Goal: Task Accomplishment & Management: Complete application form

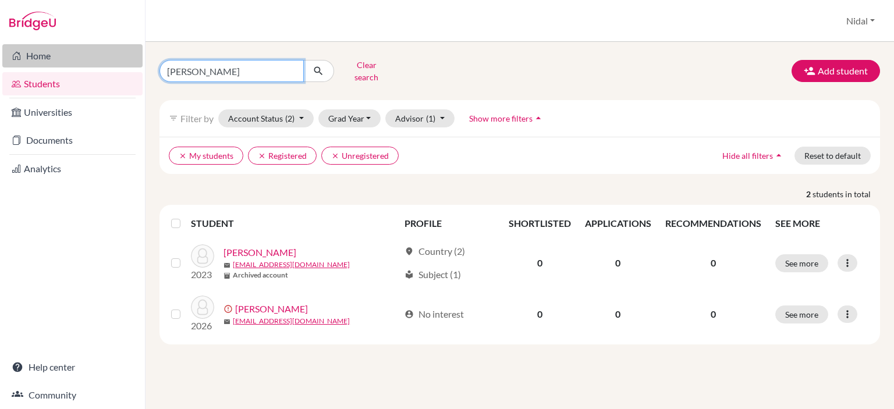
drag, startPoint x: 233, startPoint y: 66, endPoint x: 140, endPoint y: 50, distance: 93.8
click at [144, 53] on div "Home Students Universities Documents Analytics Help center Community Students o…" at bounding box center [447, 204] width 894 height 409
type input "KAREEN"
click button "submit" at bounding box center [318, 71] width 31 height 22
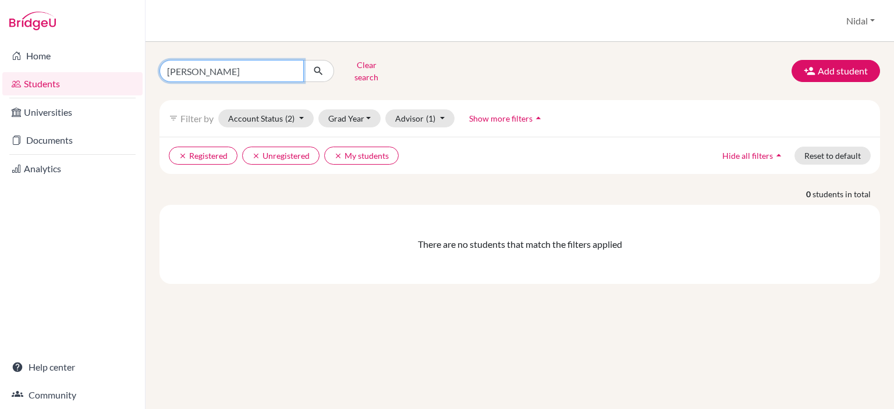
click at [216, 65] on input "KAREEN" at bounding box center [231, 71] width 144 height 22
type input "KAREEM"
click button "submit" at bounding box center [318, 71] width 31 height 22
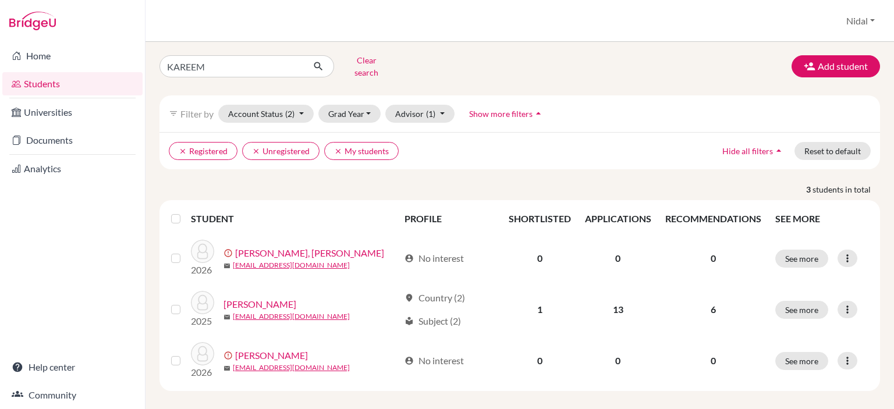
scroll to position [5, 0]
click at [812, 62] on button "Add student" at bounding box center [835, 66] width 88 height 22
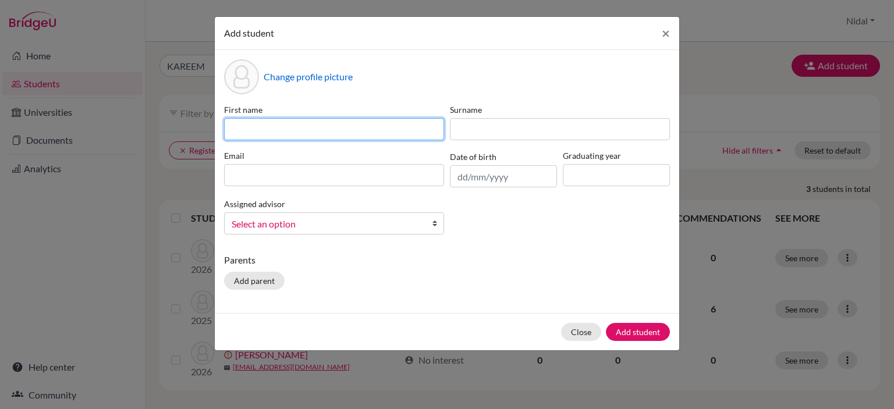
click at [262, 125] on input at bounding box center [334, 129] width 220 height 22
type input "KAREEM"
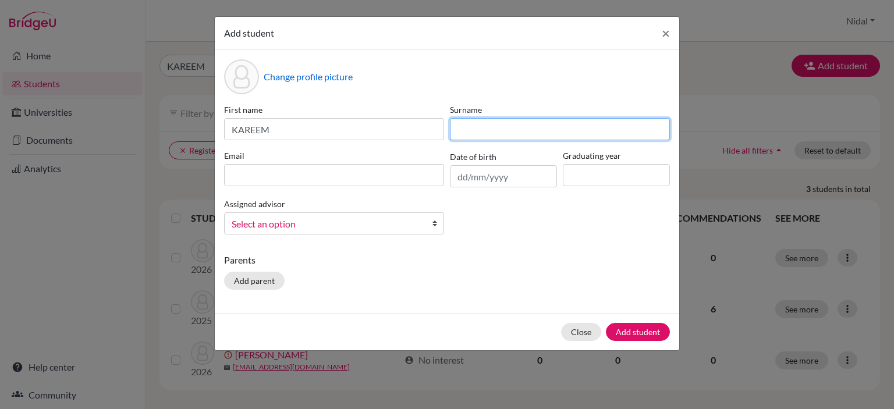
click at [475, 130] on input at bounding box center [560, 129] width 220 height 22
type input "ALZIR"
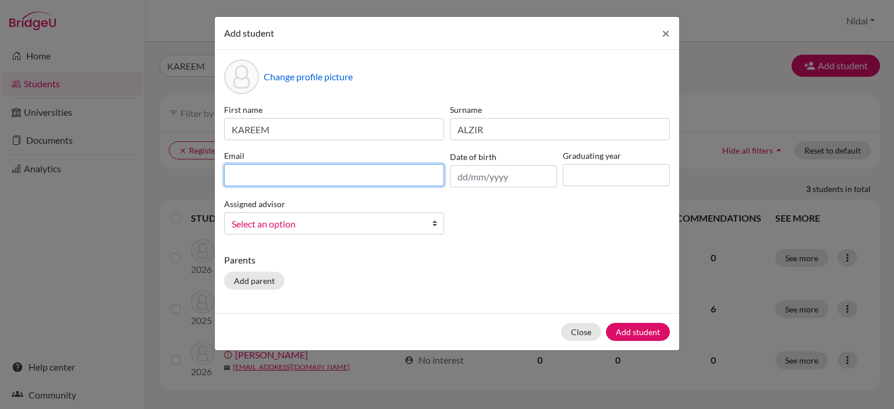
click at [326, 180] on input at bounding box center [334, 175] width 220 height 22
paste input "kareemalzir@rfs.edu.ps"
type input "kareemalzir@rfs.edu.ps"
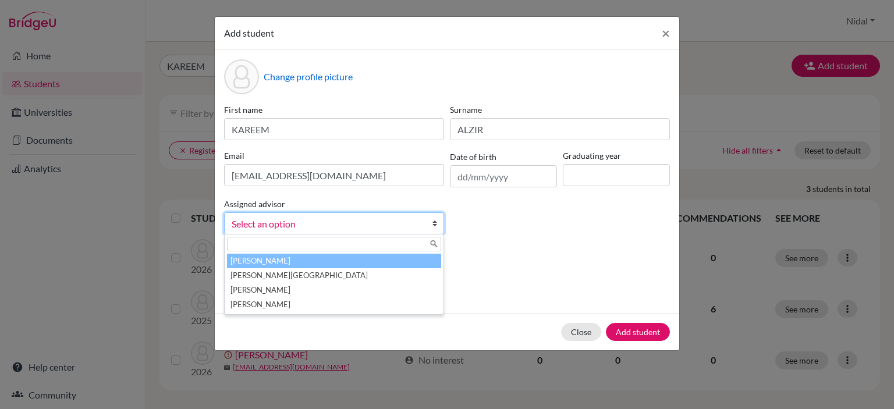
click at [404, 221] on span "Select an option" at bounding box center [327, 223] width 190 height 15
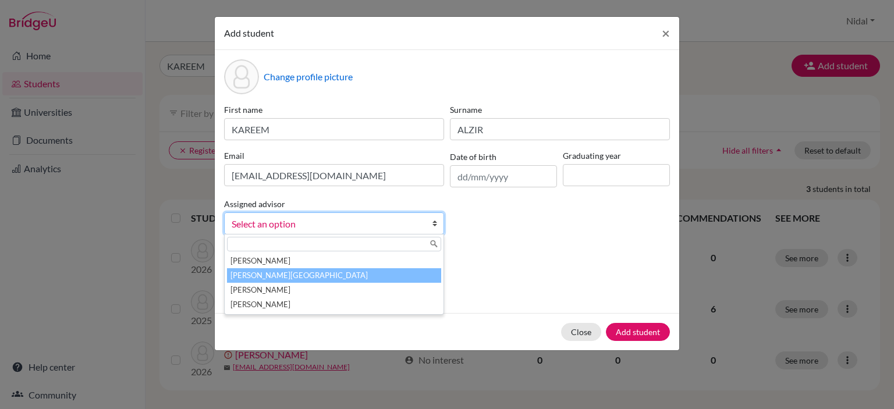
click at [363, 280] on li "Ahmed, Nidal" at bounding box center [334, 275] width 214 height 15
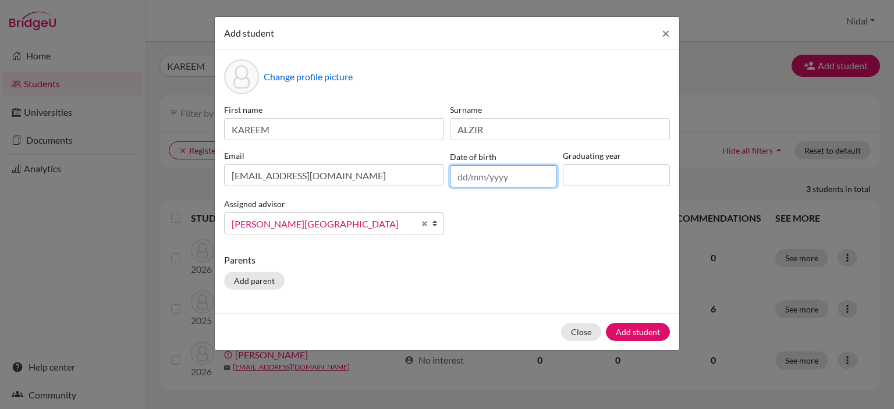
click at [493, 181] on input "text" at bounding box center [503, 176] width 107 height 22
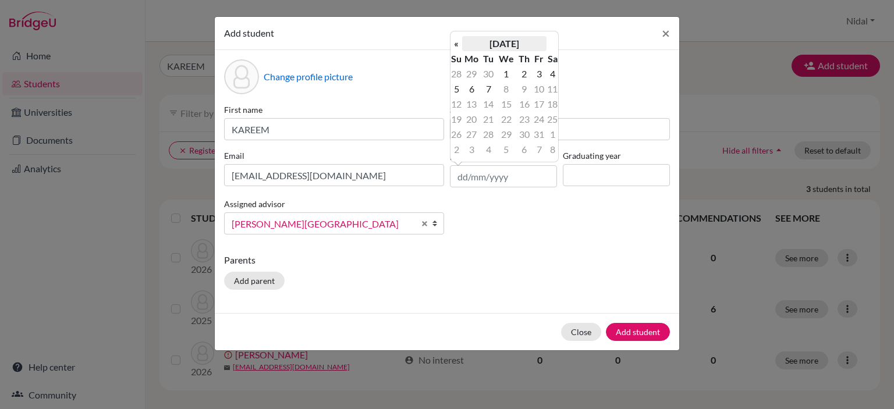
click at [524, 44] on th "October 2025" at bounding box center [504, 43] width 84 height 15
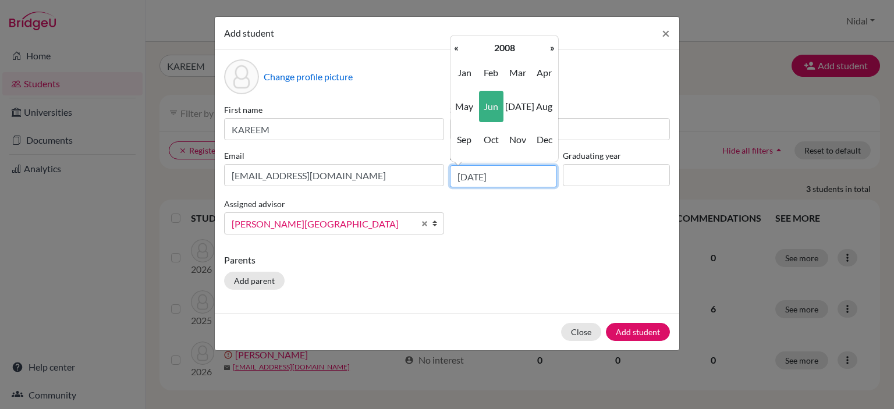
type input "30/06/2008"
click at [518, 203] on div "First name KAREEM Surname ALZIR Email kareemalzir@rfs.edu.ps Date of birth 30/0…" at bounding box center [446, 174] width 451 height 140
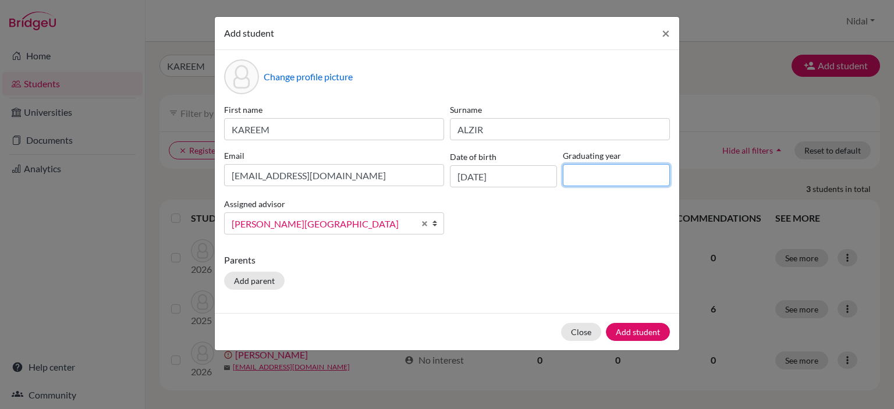
click at [606, 179] on input at bounding box center [616, 175] width 107 height 22
type input "2026"
click at [649, 335] on button "Add student" at bounding box center [638, 332] width 64 height 18
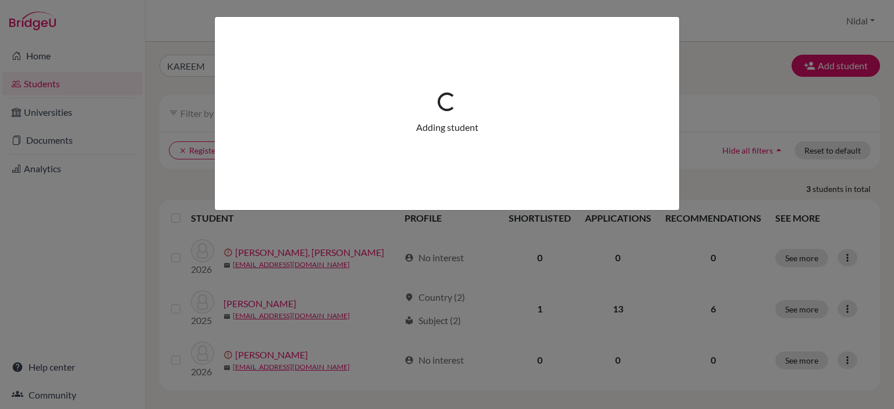
scroll to position [0, 0]
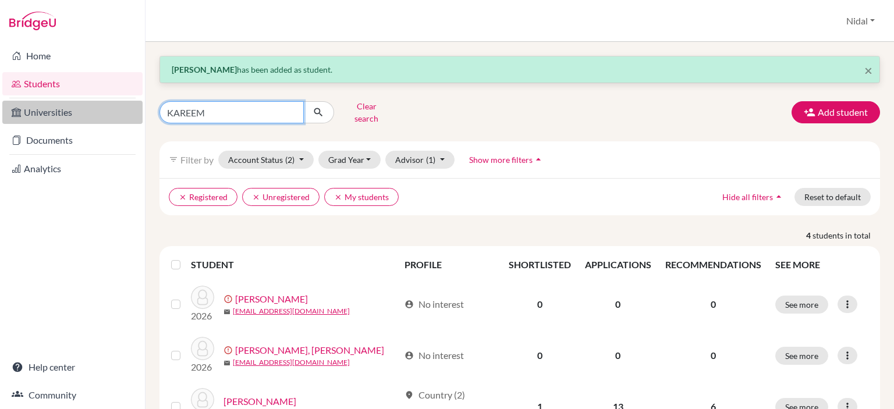
drag, startPoint x: 233, startPoint y: 108, endPoint x: 125, endPoint y: 101, distance: 107.9
click at [125, 101] on div "Home Students Universities Documents Analytics Help center Community Students o…" at bounding box center [447, 204] width 894 height 409
type input "[PERSON_NAME]"
click button "submit" at bounding box center [318, 112] width 31 height 22
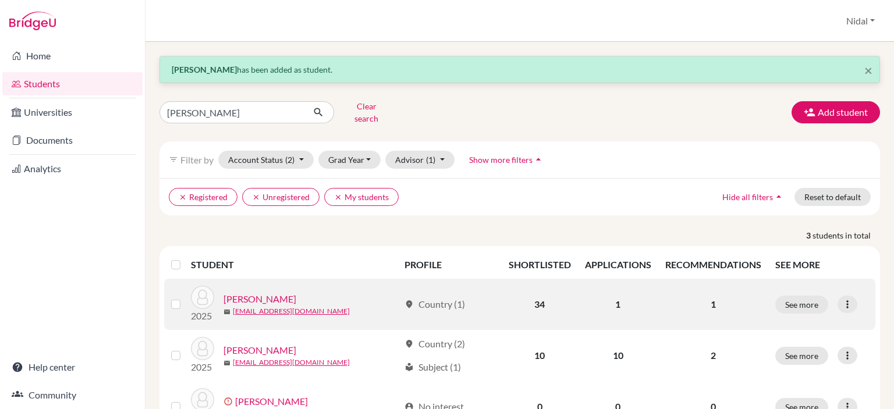
click at [272, 293] on link "[PERSON_NAME]" at bounding box center [259, 299] width 73 height 14
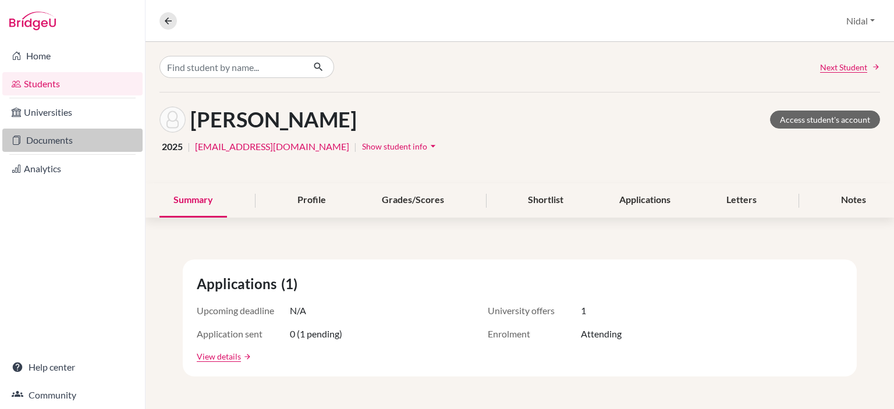
click at [77, 142] on link "Documents" at bounding box center [72, 140] width 140 height 23
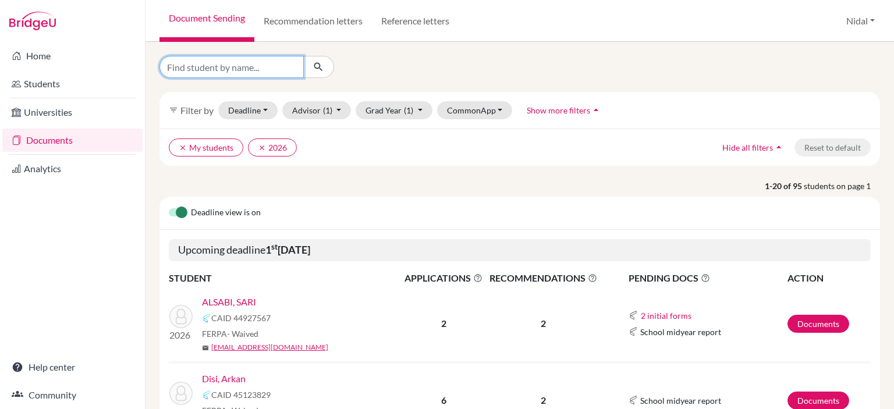
click at [244, 70] on input "Find student by name..." at bounding box center [231, 67] width 144 height 22
type input "[PERSON_NAME]"
click button "submit" at bounding box center [318, 67] width 31 height 22
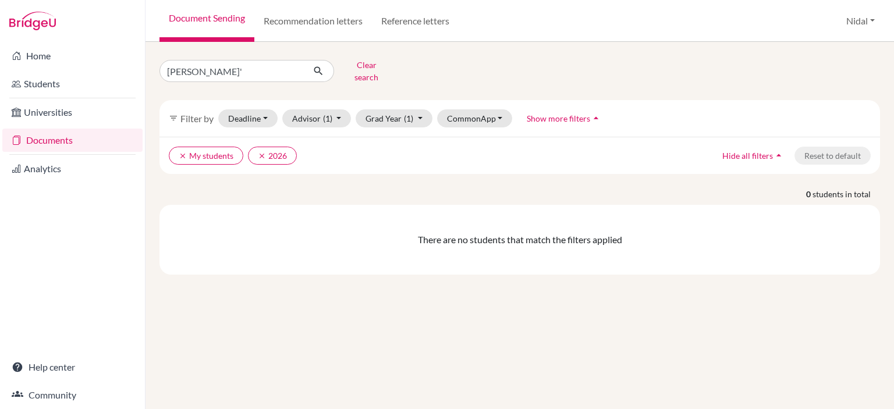
click at [56, 142] on link "Documents" at bounding box center [72, 140] width 140 height 23
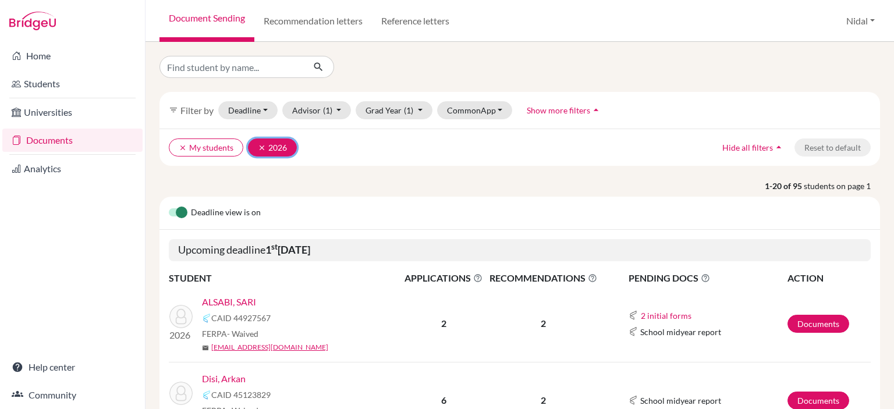
click at [258, 146] on icon "clear" at bounding box center [262, 148] width 8 height 8
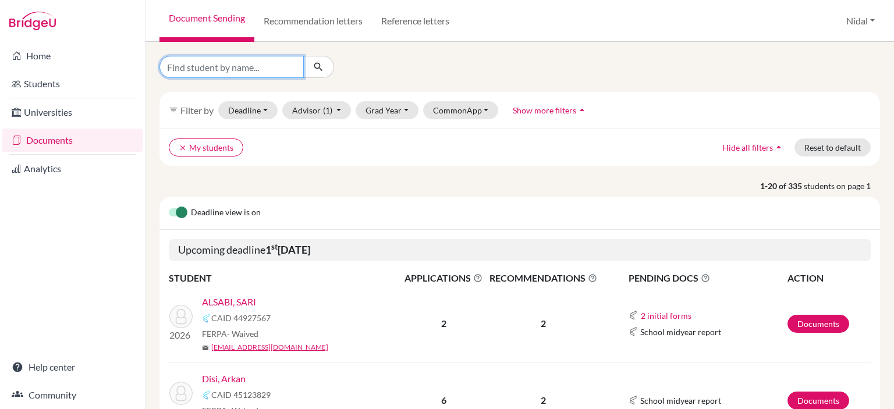
click at [251, 63] on input "Find student by name..." at bounding box center [231, 67] width 144 height 22
type input "[PERSON_NAME]"
click button "submit" at bounding box center [318, 67] width 31 height 22
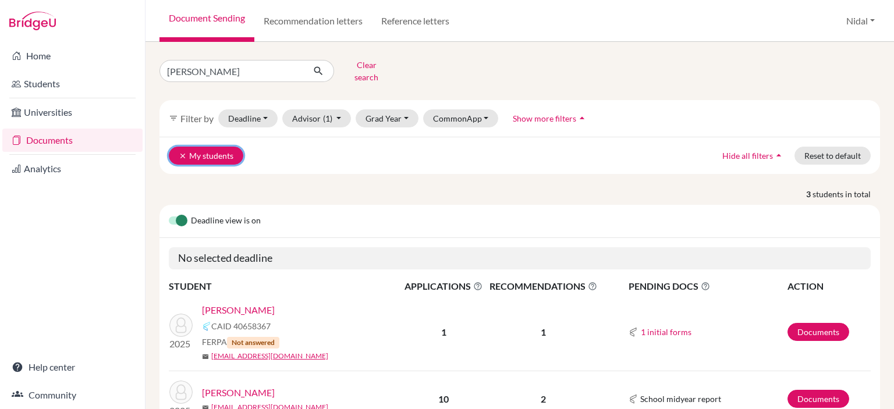
click at [182, 152] on icon "clear" at bounding box center [183, 156] width 8 height 8
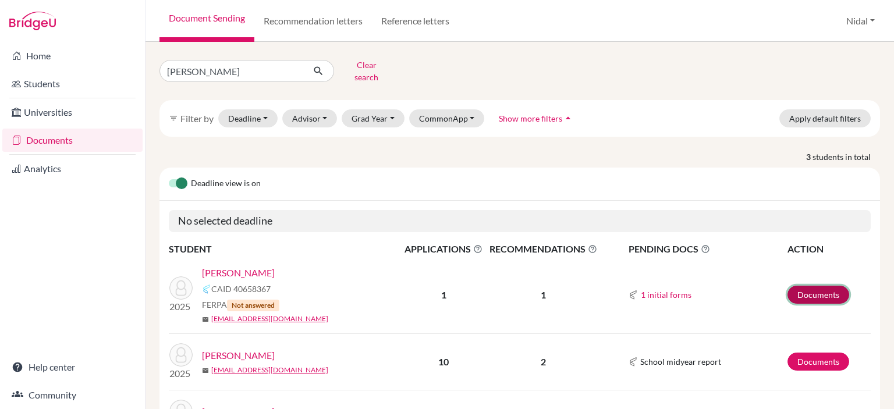
click at [792, 287] on link "Documents" at bounding box center [818, 295] width 62 height 18
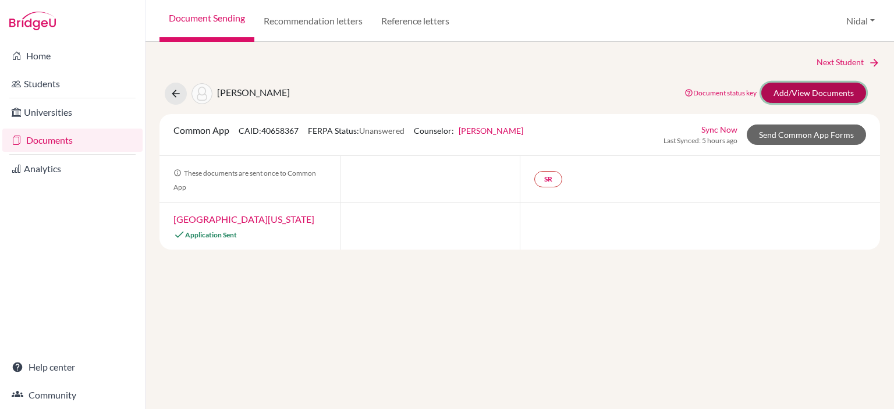
click at [813, 95] on link "Add/View Documents" at bounding box center [813, 93] width 105 height 20
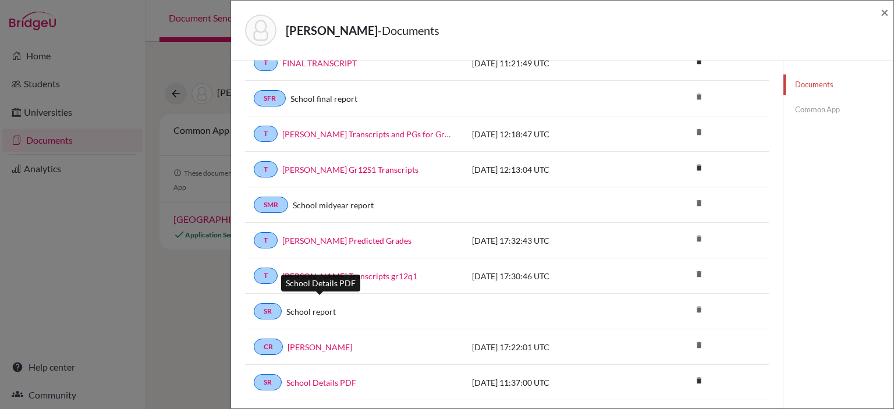
scroll to position [291, 0]
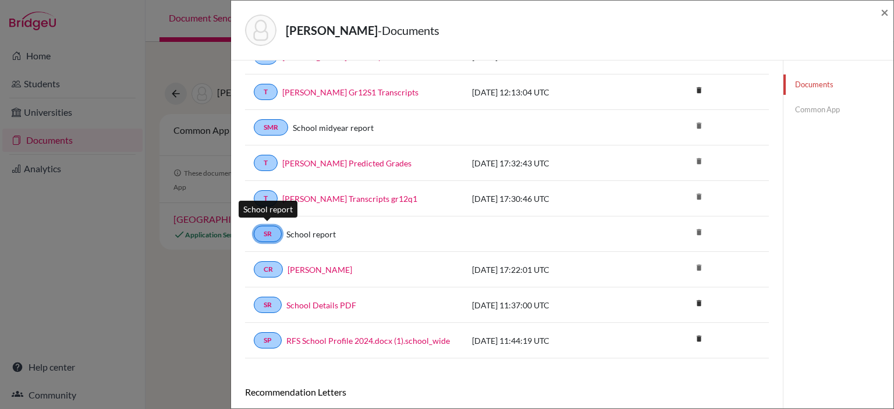
click at [265, 227] on link "SR" at bounding box center [268, 234] width 28 height 16
click at [302, 228] on link "School report" at bounding box center [310, 234] width 49 height 12
click at [267, 230] on link "SR" at bounding box center [268, 234] width 28 height 16
click at [267, 229] on link "SR" at bounding box center [268, 234] width 28 height 16
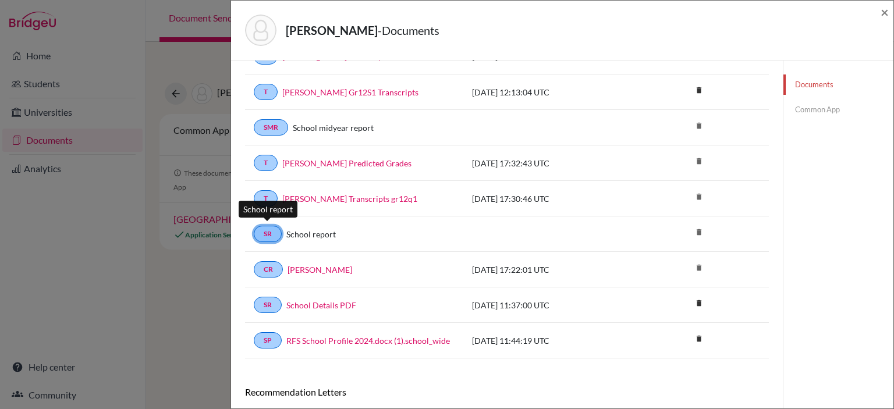
click at [267, 229] on link "SR" at bounding box center [268, 234] width 28 height 16
drag, startPoint x: 221, startPoint y: 259, endPoint x: 214, endPoint y: 260, distance: 7.6
click at [221, 260] on div "Aker, Jennah - Documents × Documents note_add Add Document Document type Change…" at bounding box center [447, 204] width 894 height 409
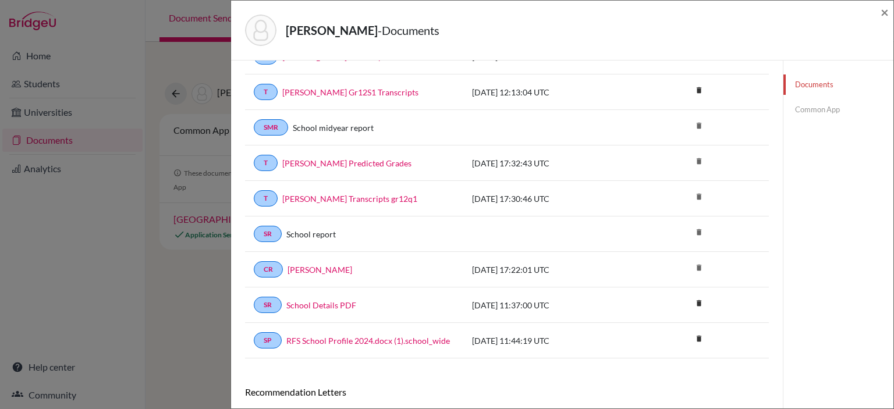
click at [179, 247] on div "Aker, Jennah - Documents × Documents note_add Add Document Document type Change…" at bounding box center [447, 204] width 894 height 409
click at [884, 15] on span "×" at bounding box center [884, 11] width 8 height 17
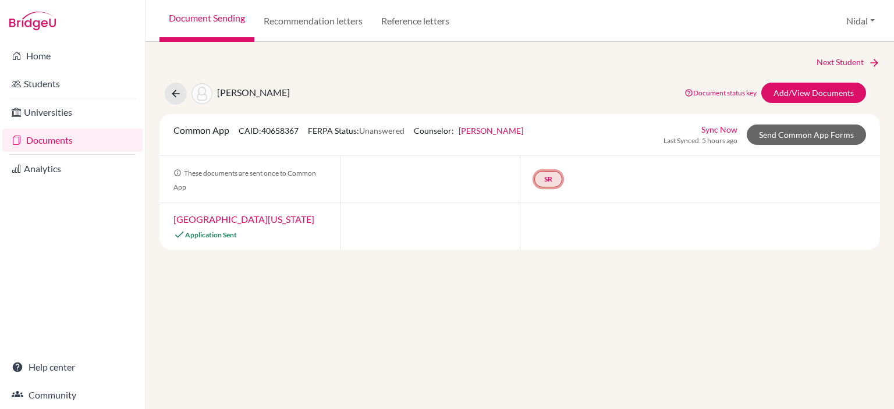
click at [554, 176] on link "SR" at bounding box center [548, 179] width 28 height 16
click at [553, 121] on h3 "School report" at bounding box center [548, 123] width 68 height 21
click at [552, 144] on link "School report" at bounding box center [548, 145] width 49 height 10
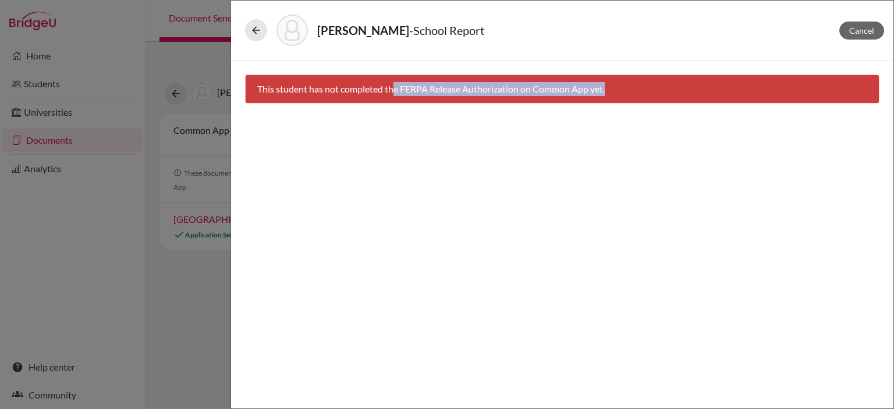
drag, startPoint x: 396, startPoint y: 88, endPoint x: 613, endPoint y: 88, distance: 217.6
click at [618, 86] on div "This student has not completed the FERPA Release Authorization on Common App ye…" at bounding box center [562, 88] width 634 height 29
click at [458, 102] on div "This student has not completed the FERPA Release Authorization on Common App ye…" at bounding box center [562, 88] width 634 height 29
drag, startPoint x: 397, startPoint y: 90, endPoint x: 599, endPoint y: 97, distance: 202.0
click at [633, 93] on div "This student has not completed the FERPA Release Authorization on Common App ye…" at bounding box center [562, 88] width 634 height 29
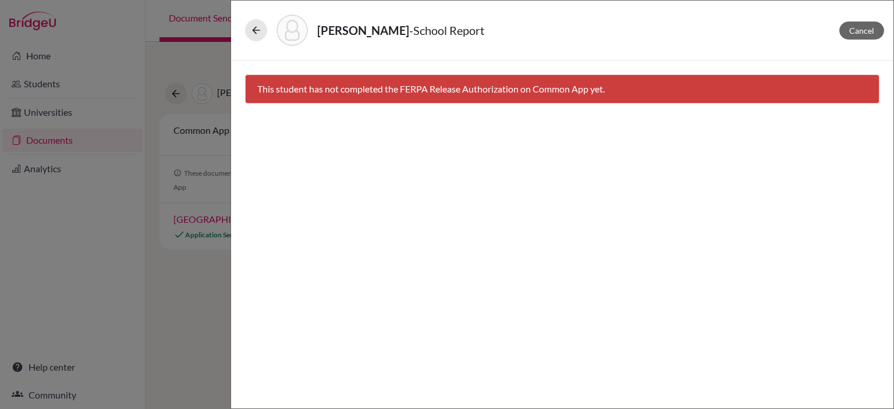
click at [119, 67] on div "Aker, Jennah - School Report Cancel This student has not completed the FERPA Re…" at bounding box center [447, 204] width 894 height 409
